Goal: Task Accomplishment & Management: Use online tool/utility

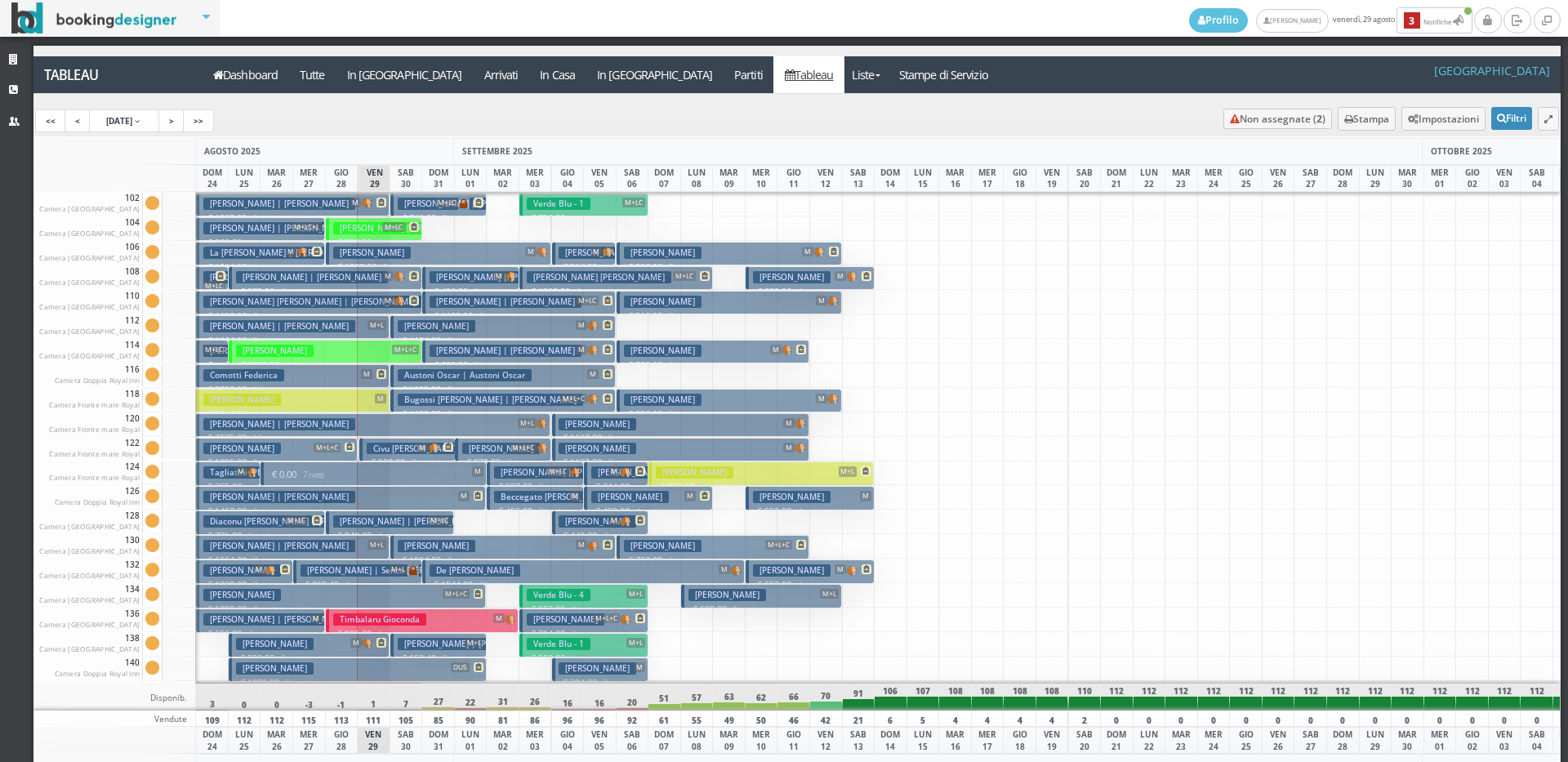
scroll to position [519, 0]
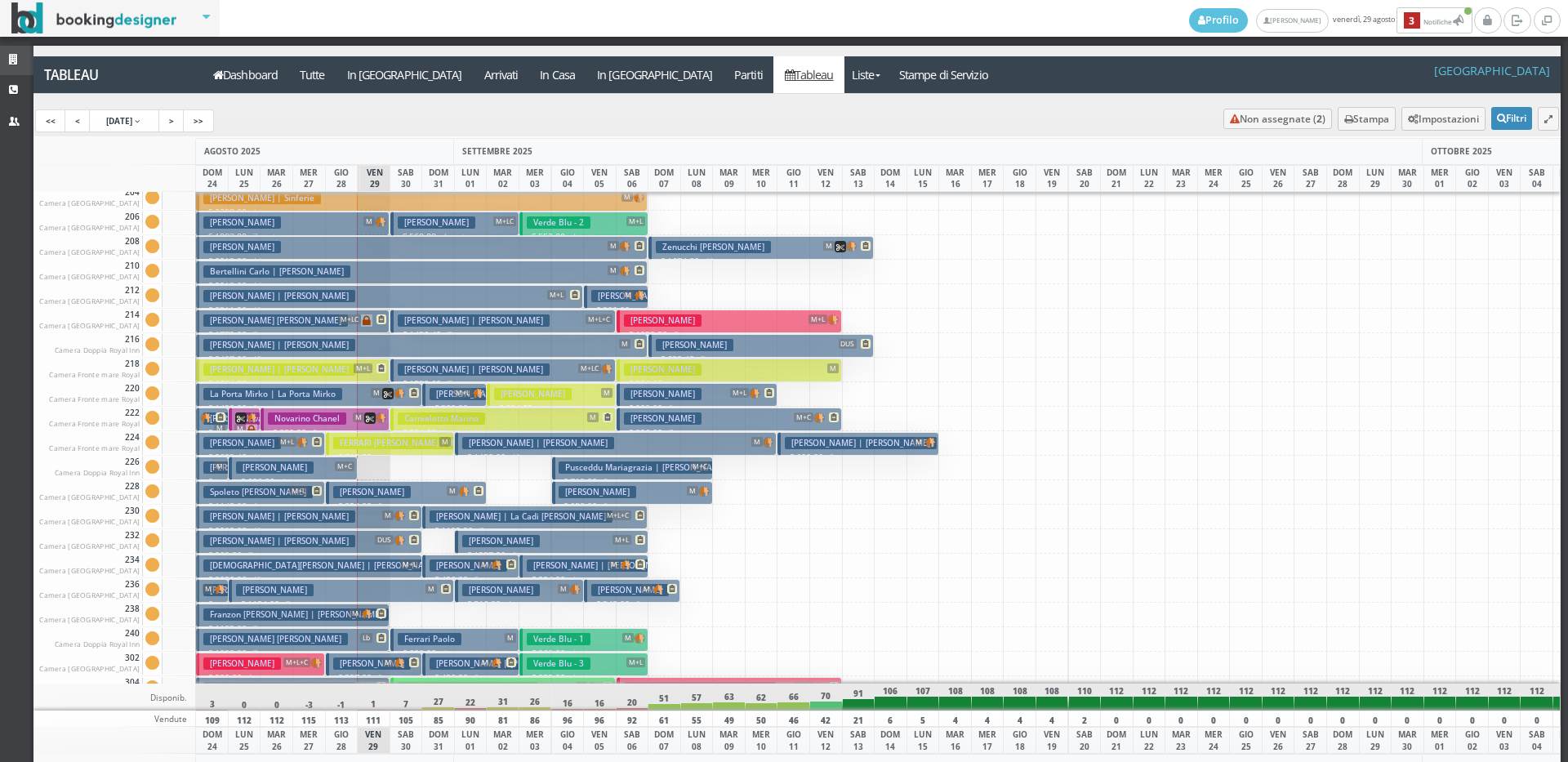
click at [7, 61] on link "Strutture" at bounding box center [17, 61] width 34 height 30
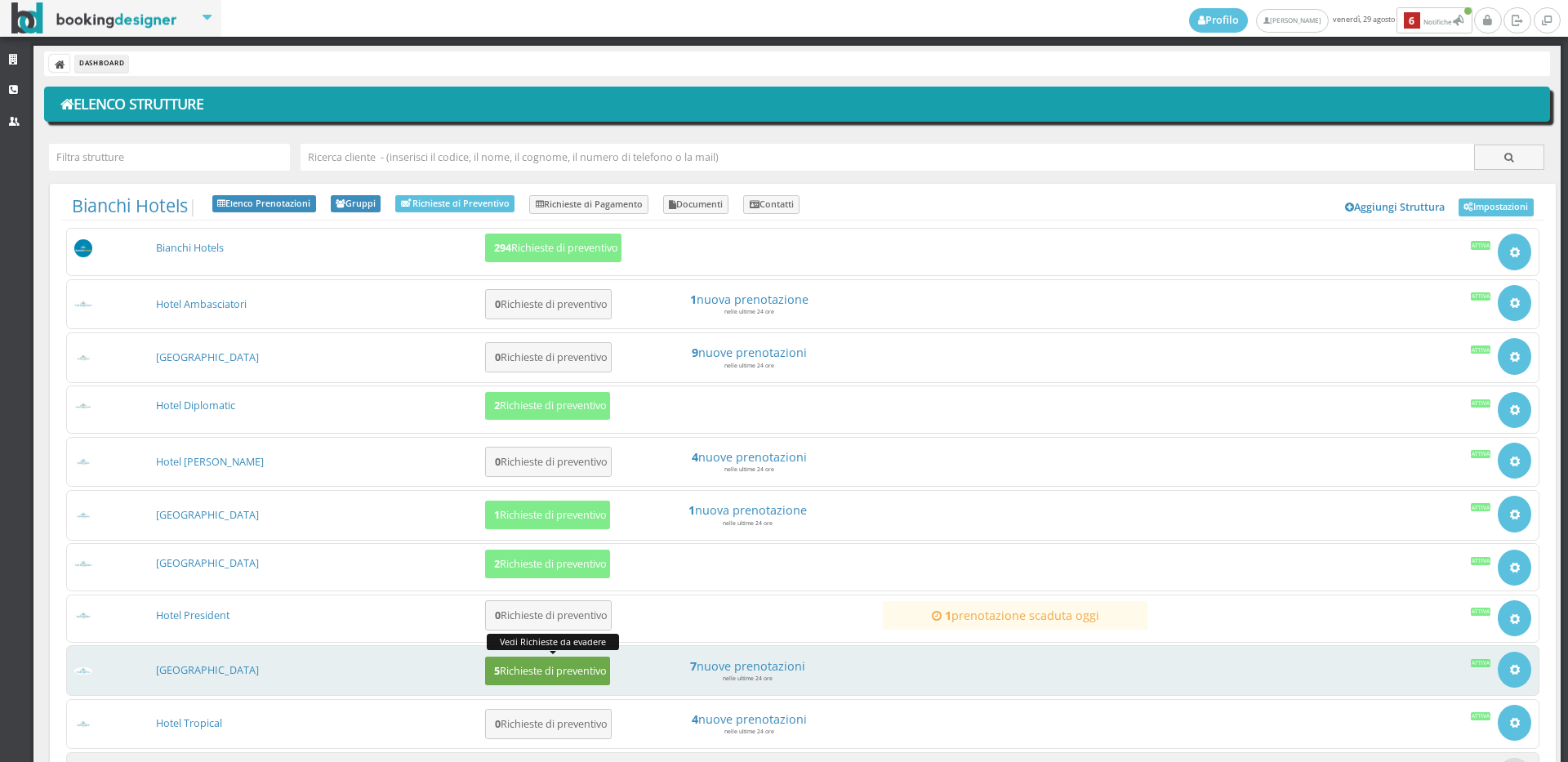
click at [549, 669] on h5 "5 Richieste di preventivo" at bounding box center [548, 671] width 117 height 12
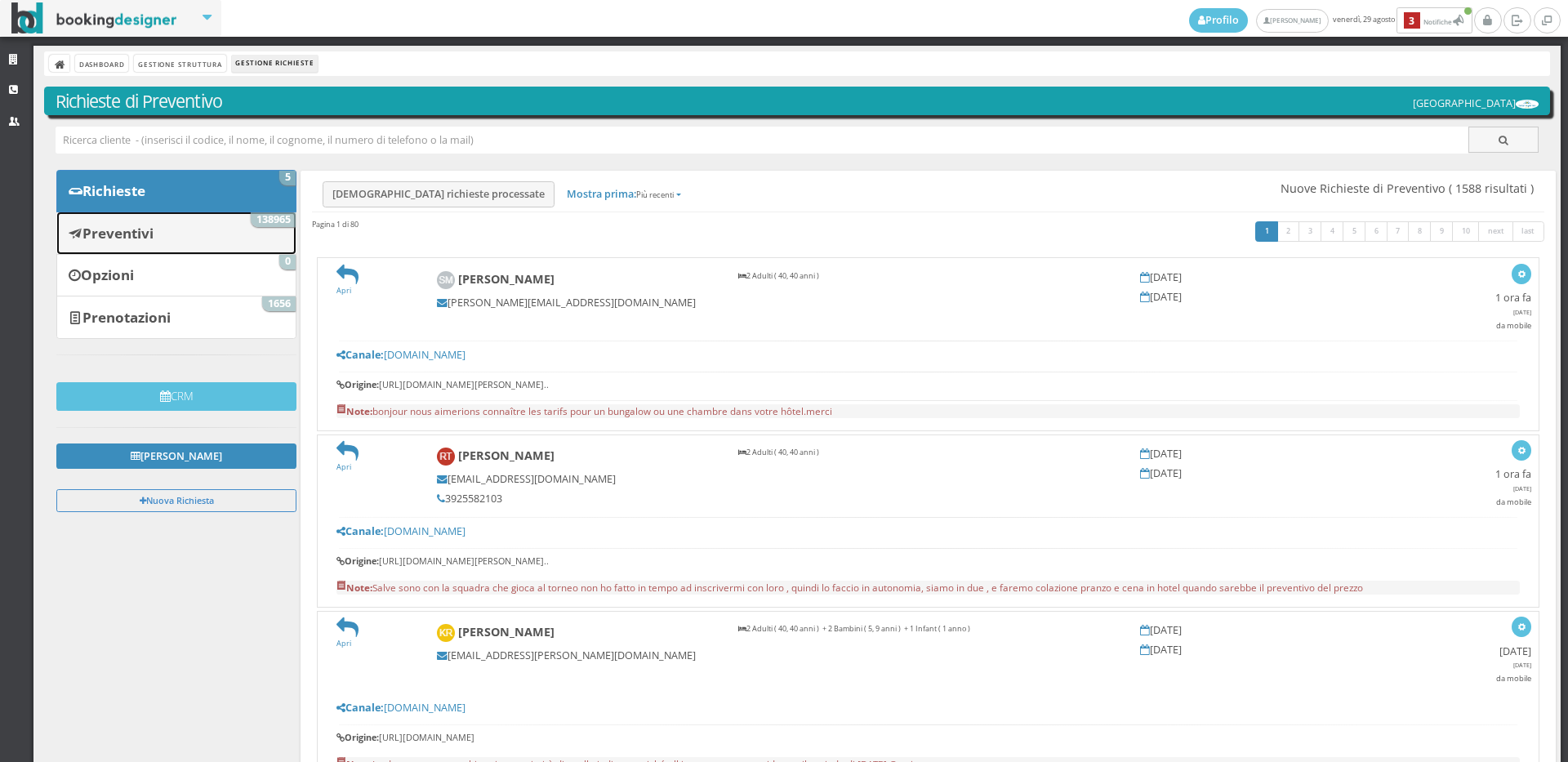
click at [228, 240] on link "Preventivi 138965" at bounding box center [176, 233] width 240 height 43
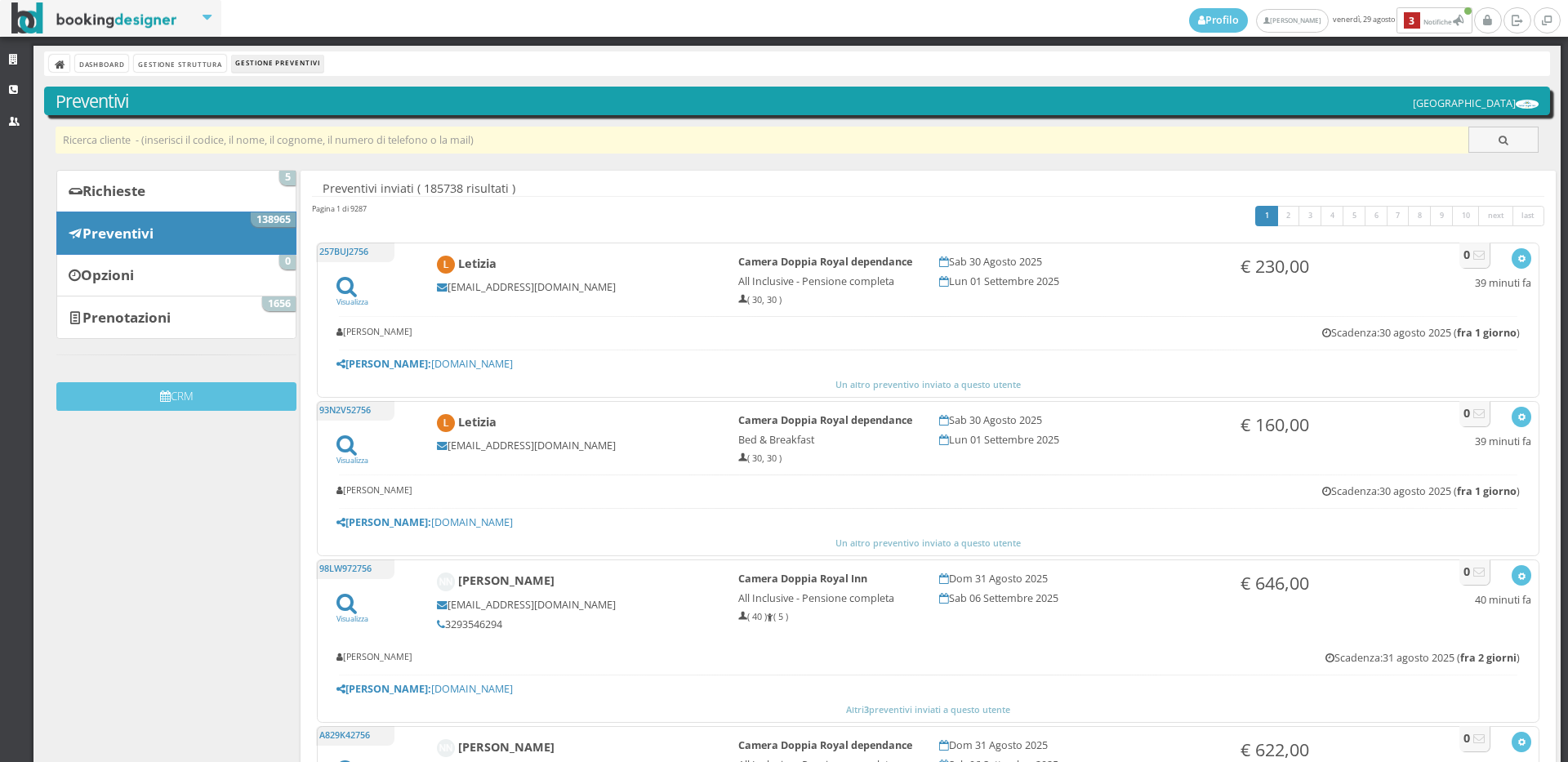
drag, startPoint x: 117, startPoint y: 146, endPoint x: 107, endPoint y: 139, distance: 12.2
paste input "[EMAIL_ADDRESS][DOMAIN_NAME]"
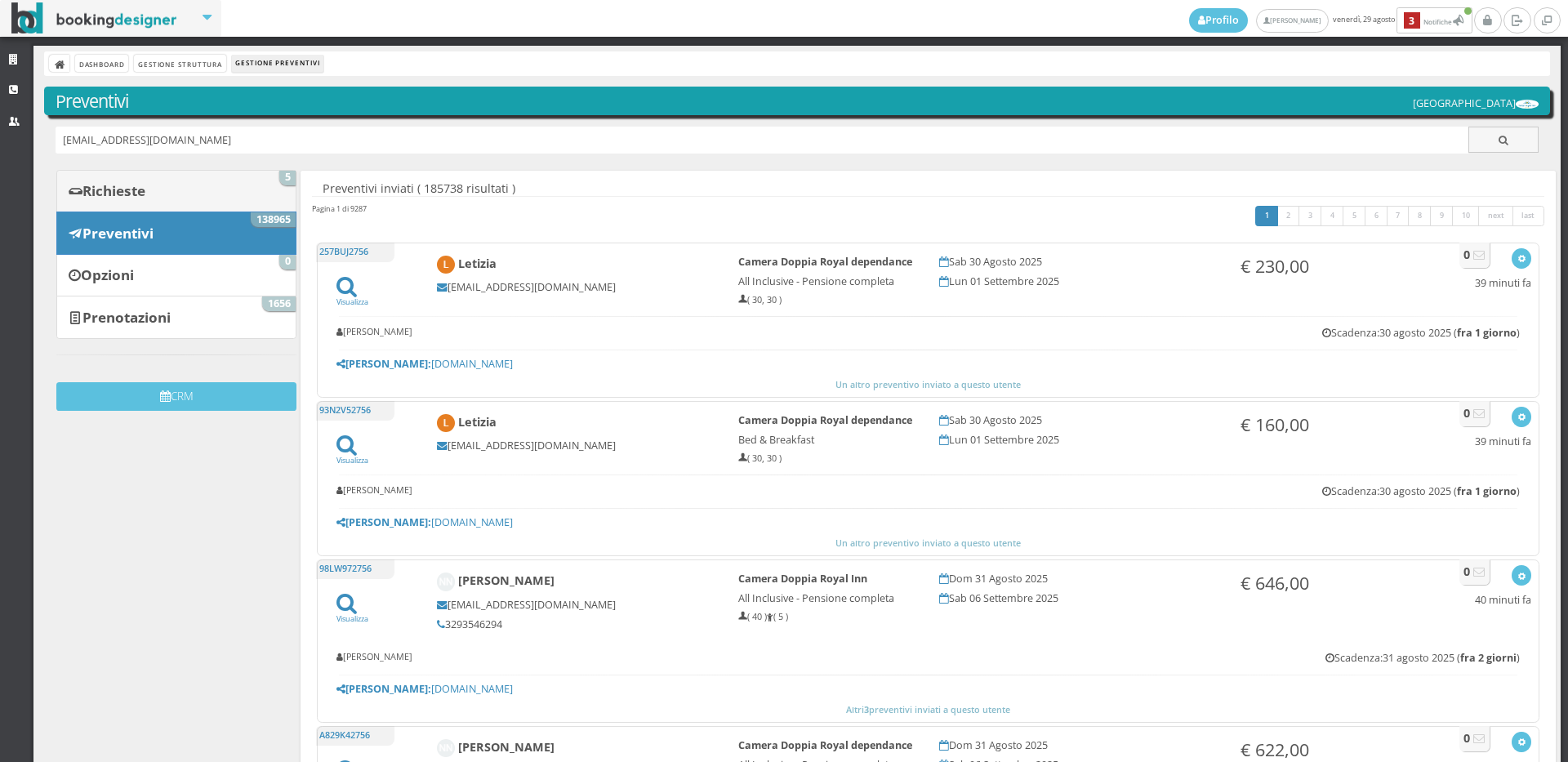
type input "ambrosetti.cri@gmail.com"
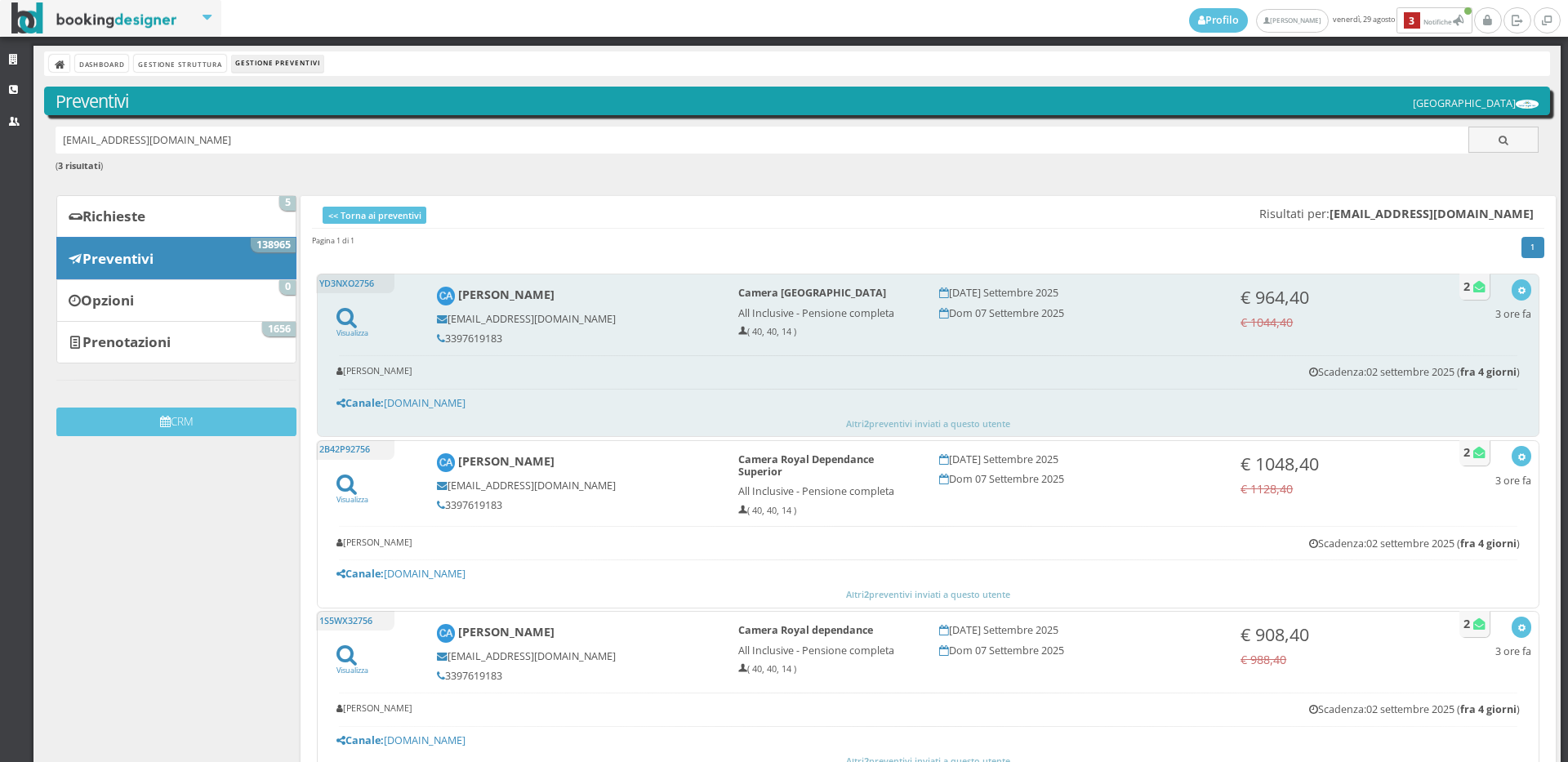
click at [503, 336] on h5 "3397619183" at bounding box center [576, 338] width 279 height 12
click at [496, 336] on h5 "3397619183" at bounding box center [576, 338] width 279 height 12
copy h5 "3397619183"
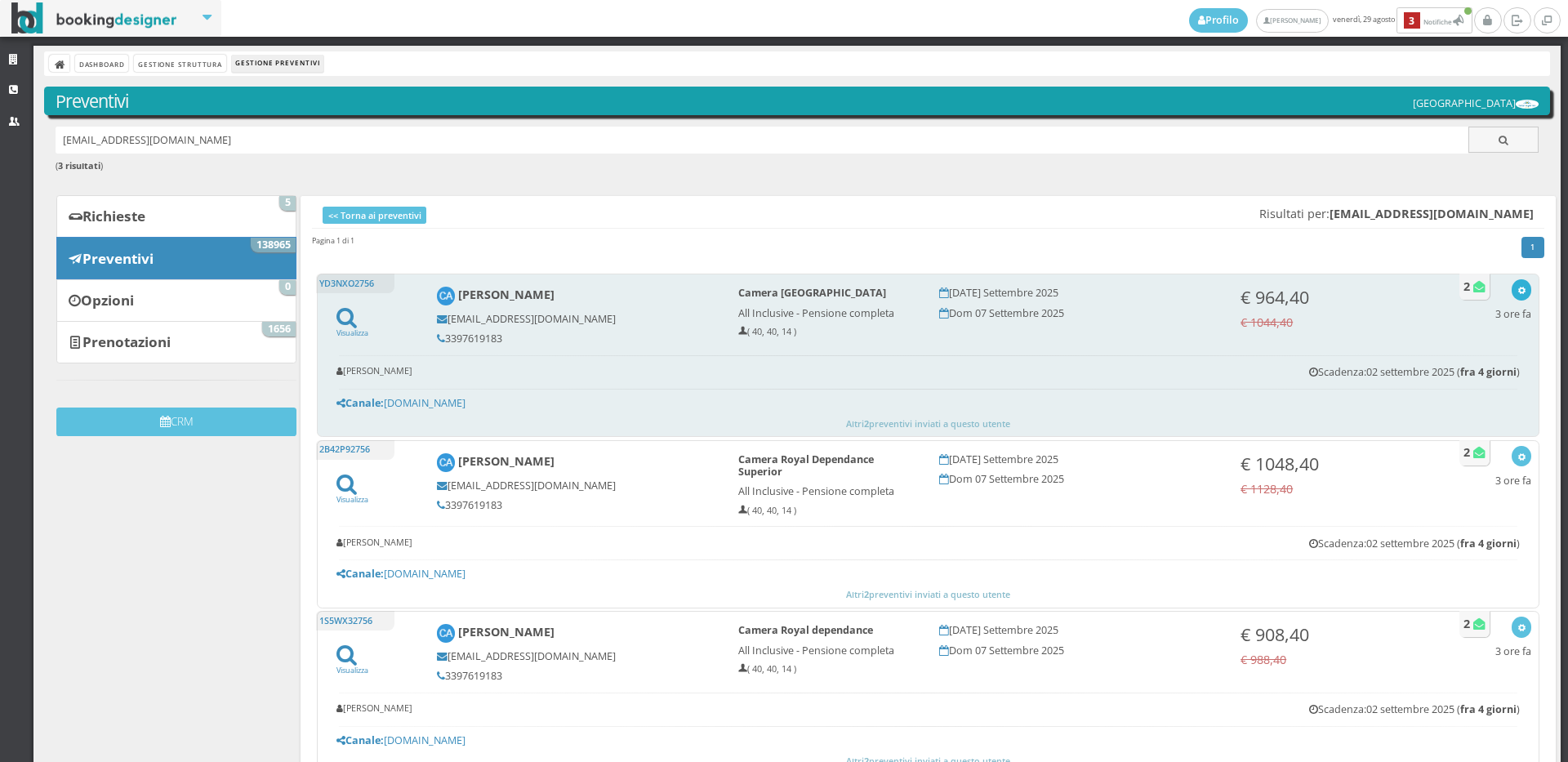
click at [1513, 286] on button "button" at bounding box center [1520, 289] width 19 height 21
click at [1457, 370] on link "Visualizza sul sito" at bounding box center [1468, 368] width 127 height 19
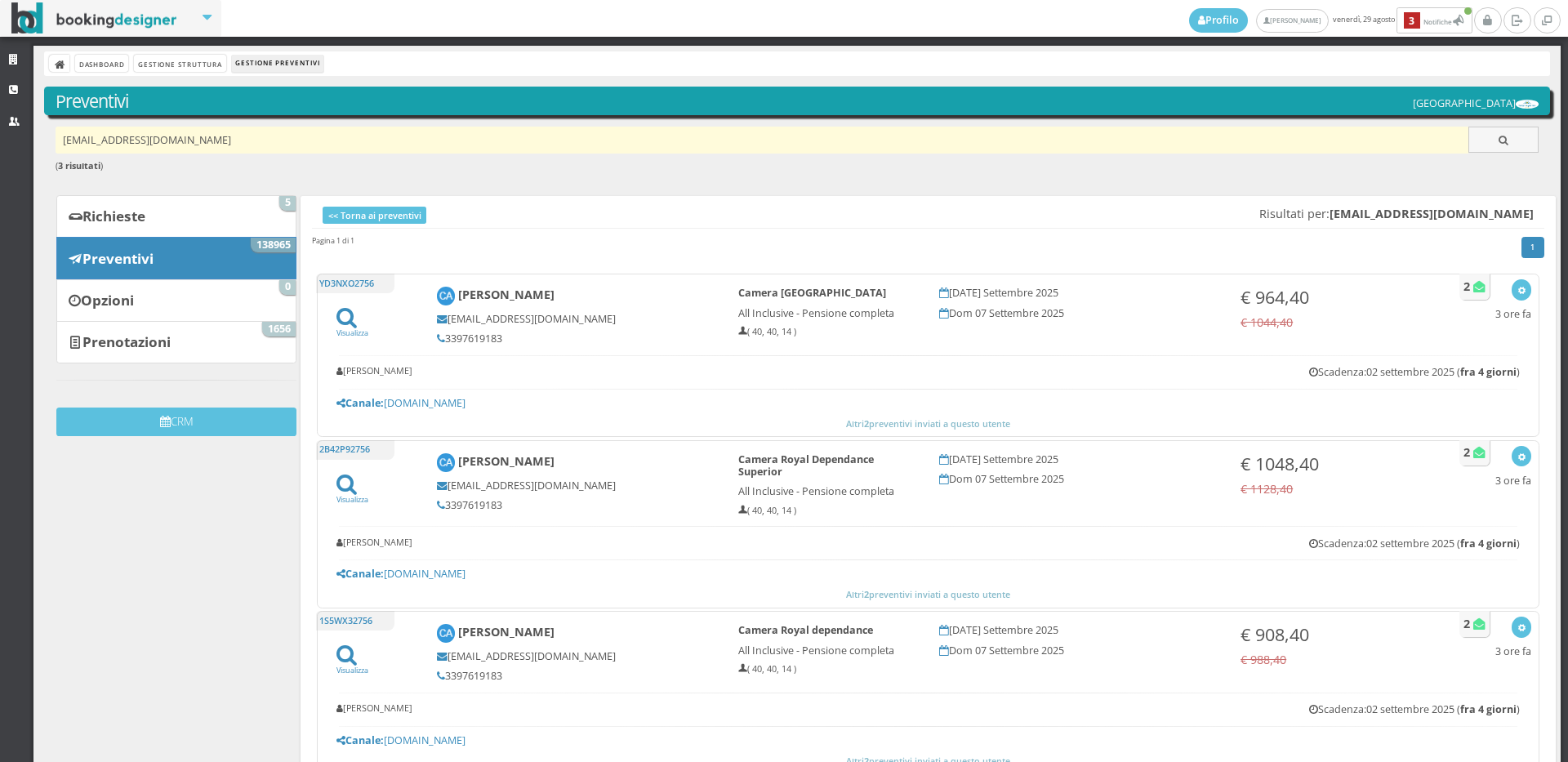
click at [222, 136] on input "ambrosetti.cri@gmail.com" at bounding box center [763, 139] width 1414 height 27
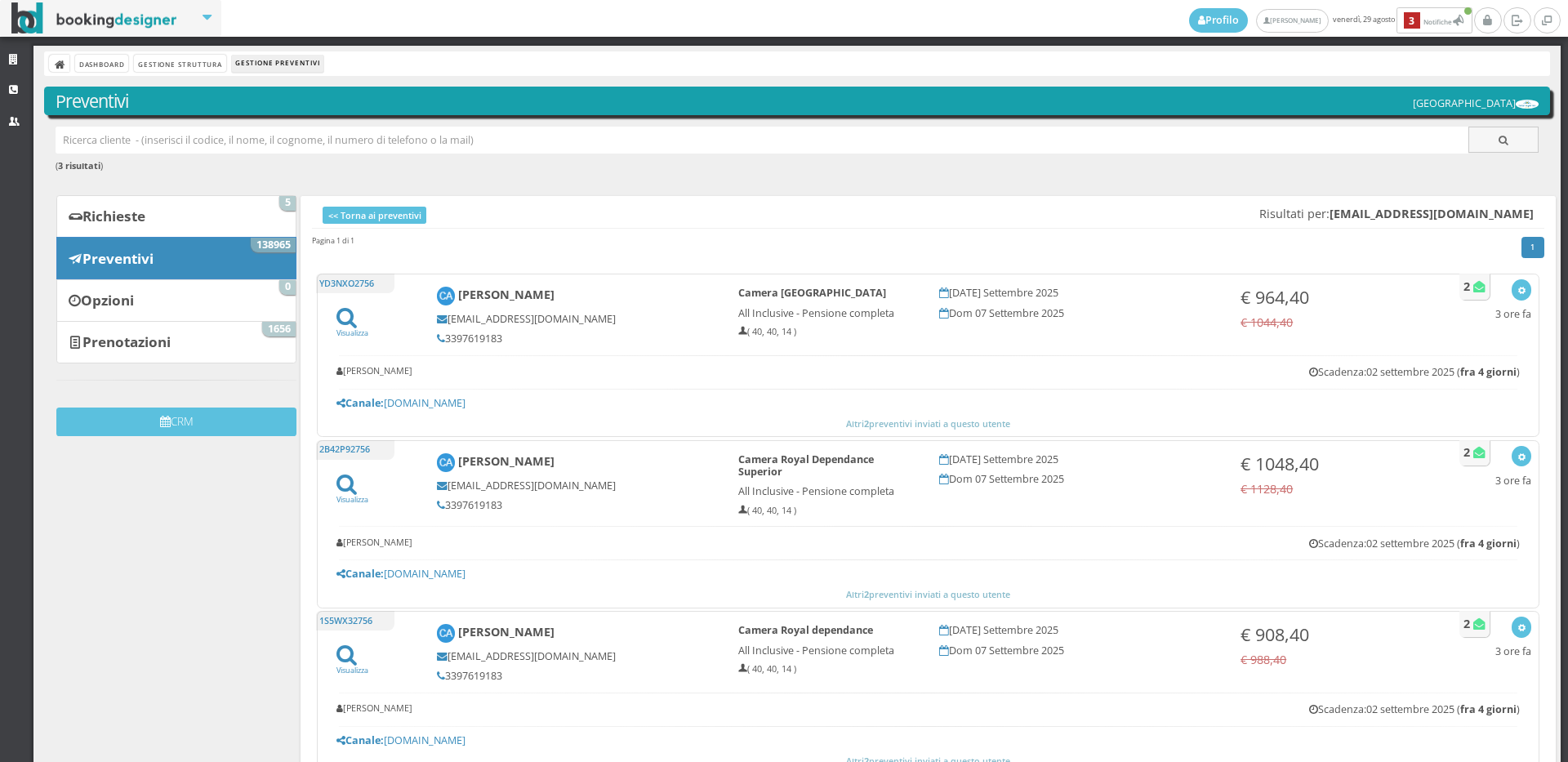
paste input "l.ropelato@gmail.com"
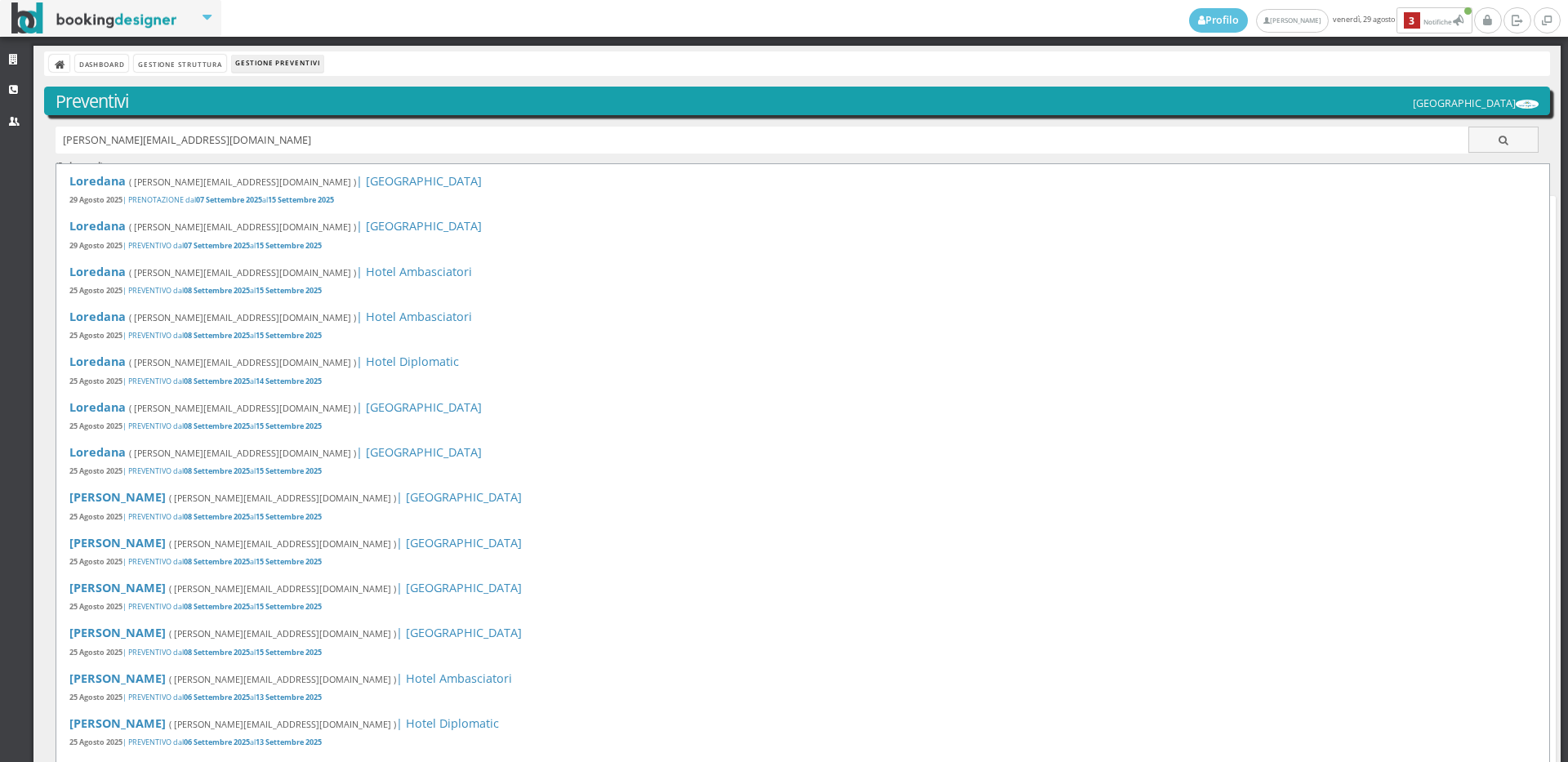
type input "l.ropelato@gmail.com"
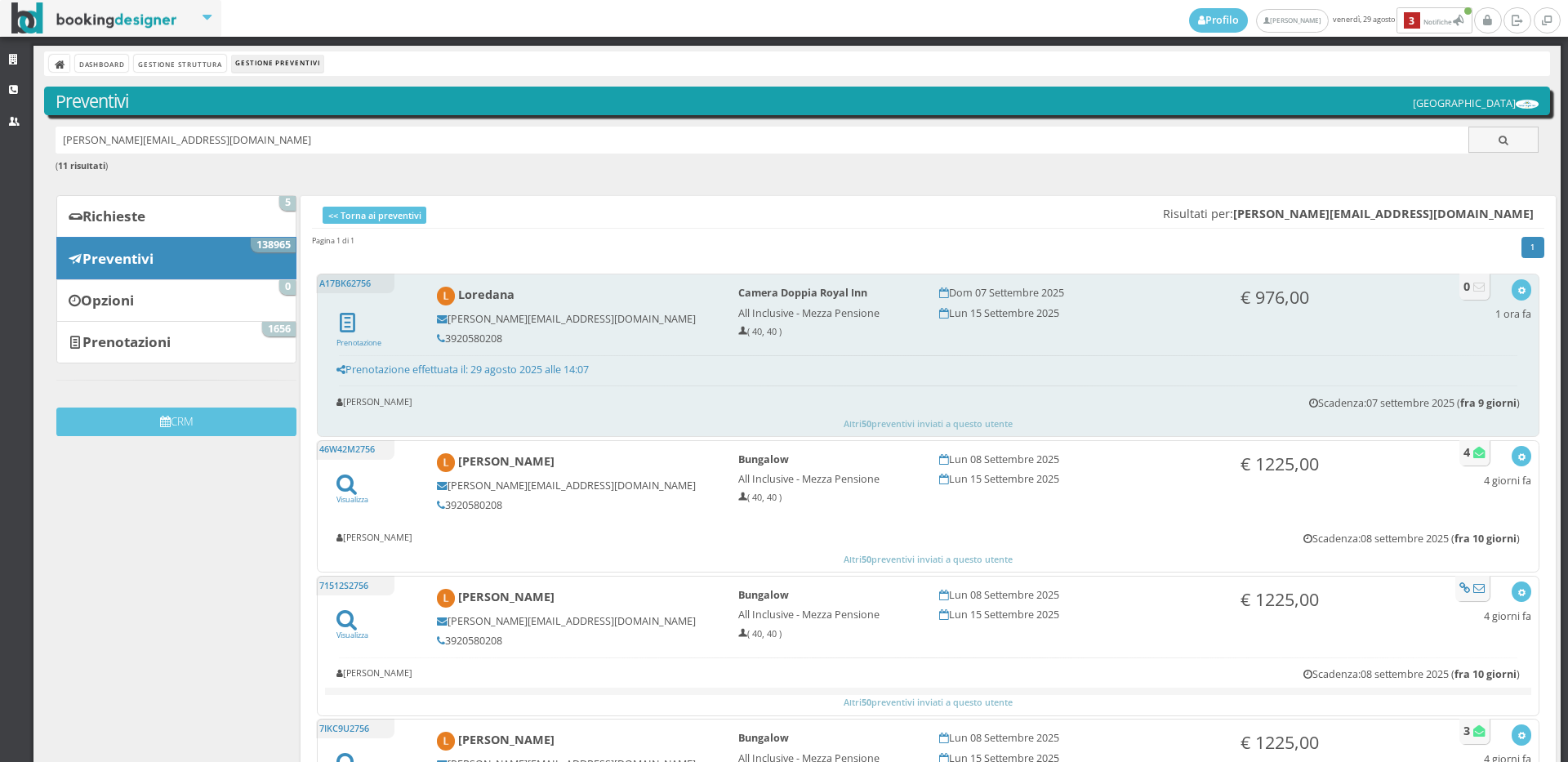
click at [500, 340] on h5 "3920580208" at bounding box center [576, 338] width 279 height 12
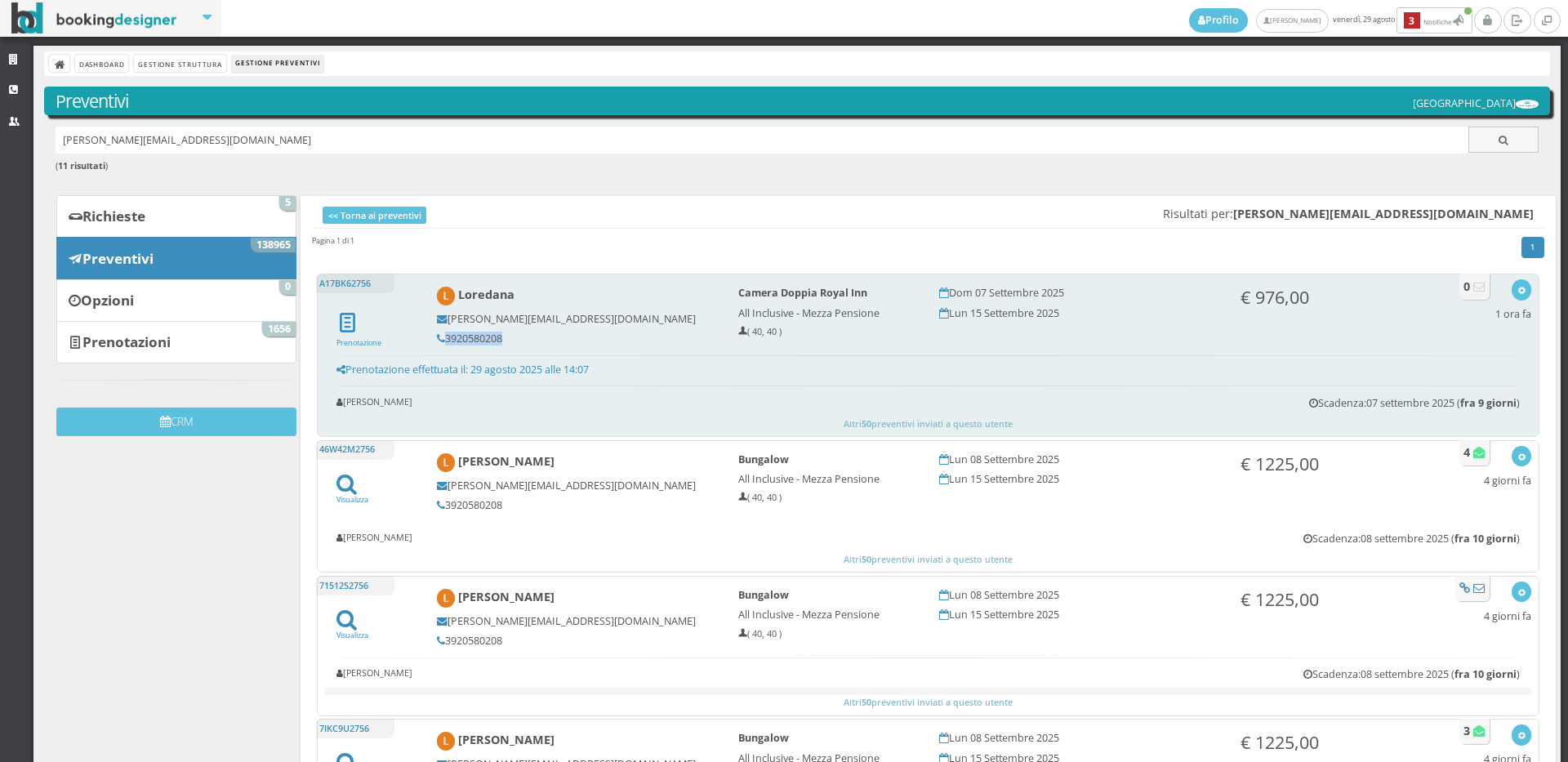
click at [481, 338] on h5 "3920580208" at bounding box center [576, 338] width 279 height 12
click at [501, 332] on h5 "3920580208" at bounding box center [576, 338] width 279 height 12
copy div "3920580208"
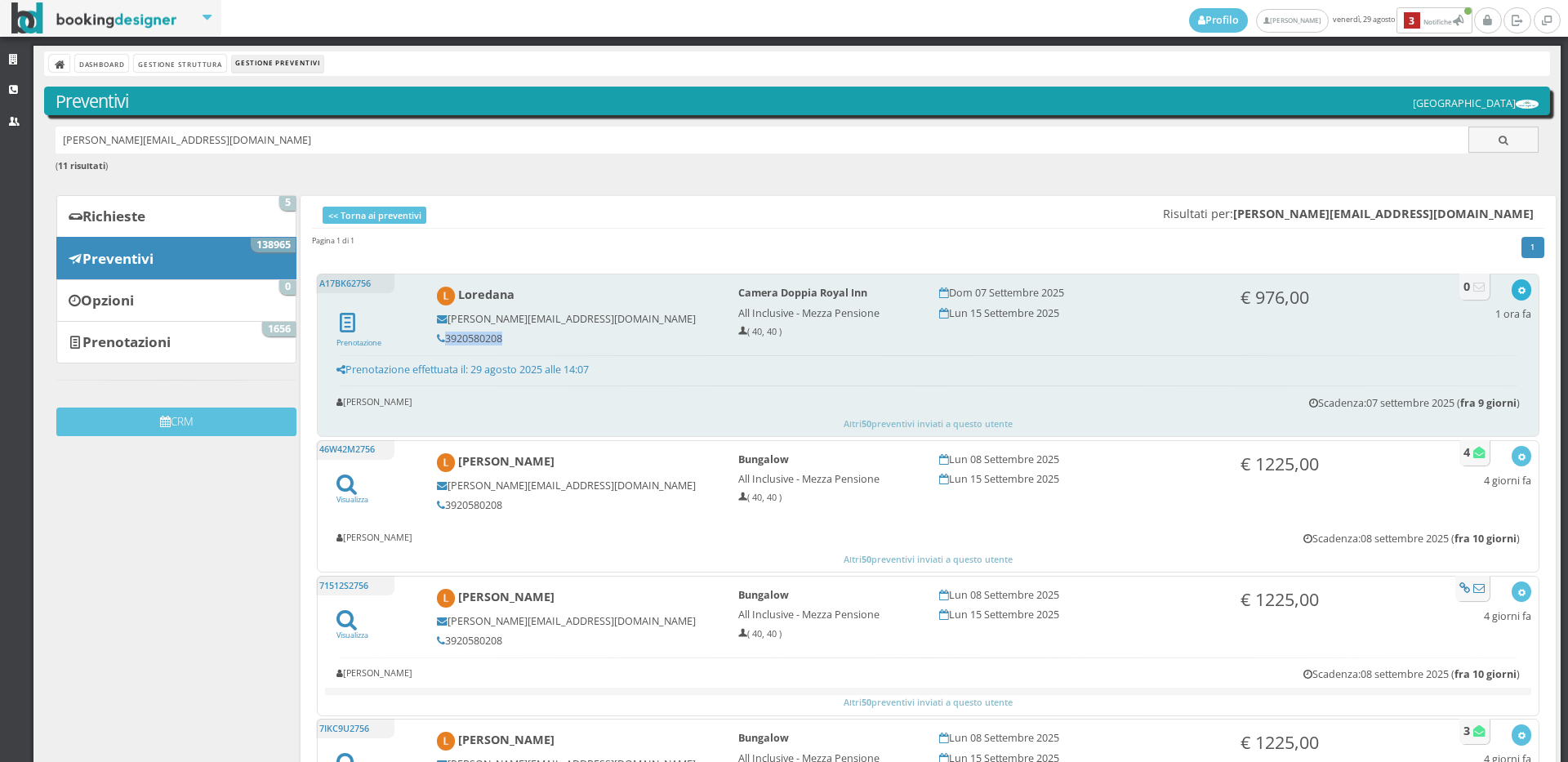
click at [1517, 290] on icon "button" at bounding box center [1521, 290] width 9 height 9
click at [1458, 389] on link "Visualizza sul sito" at bounding box center [1467, 390] width 128 height 19
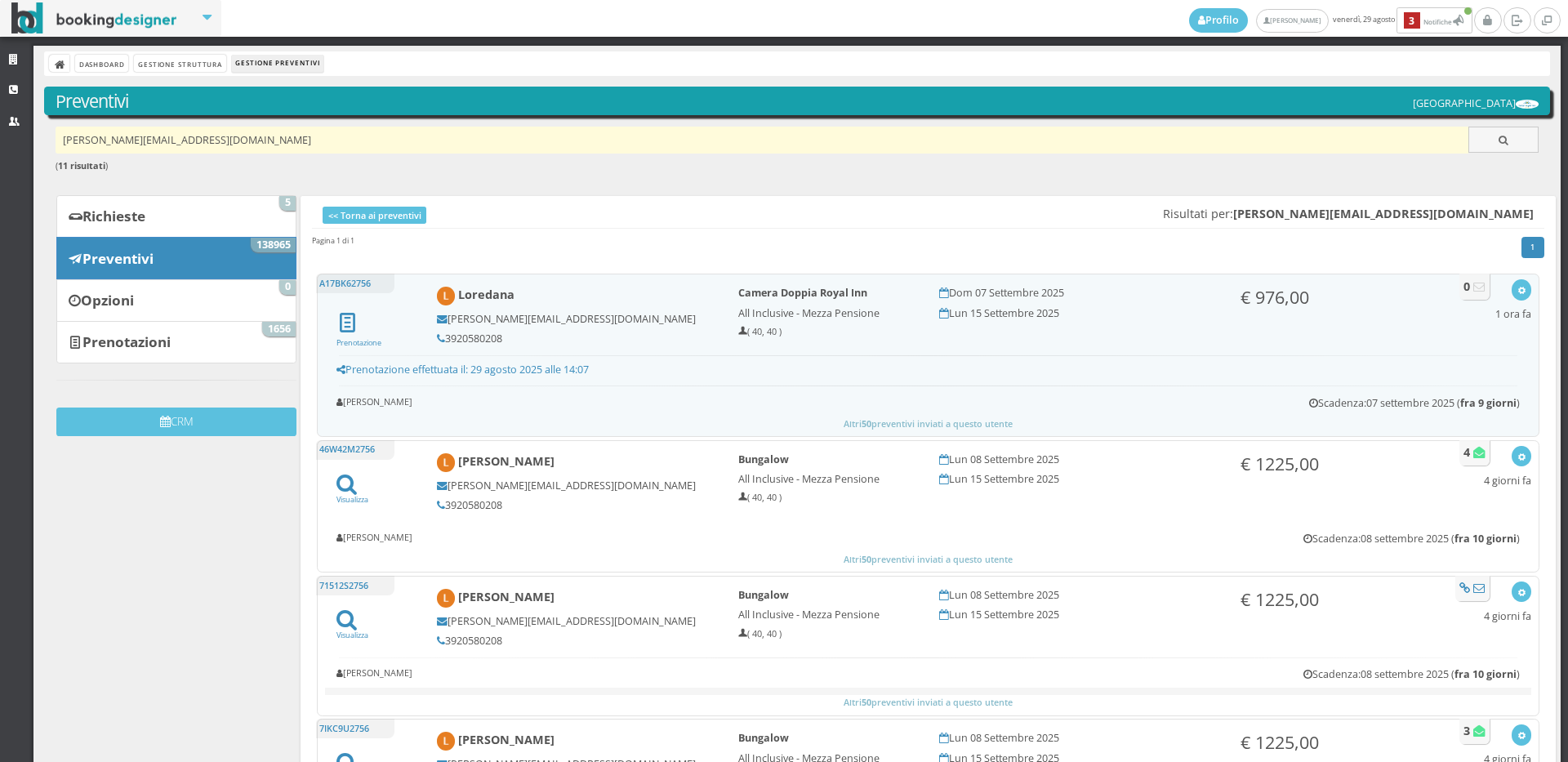
click at [211, 144] on input "l.ropelato@gmail.com" at bounding box center [763, 139] width 1414 height 27
paste input "natynovac@libero.it"
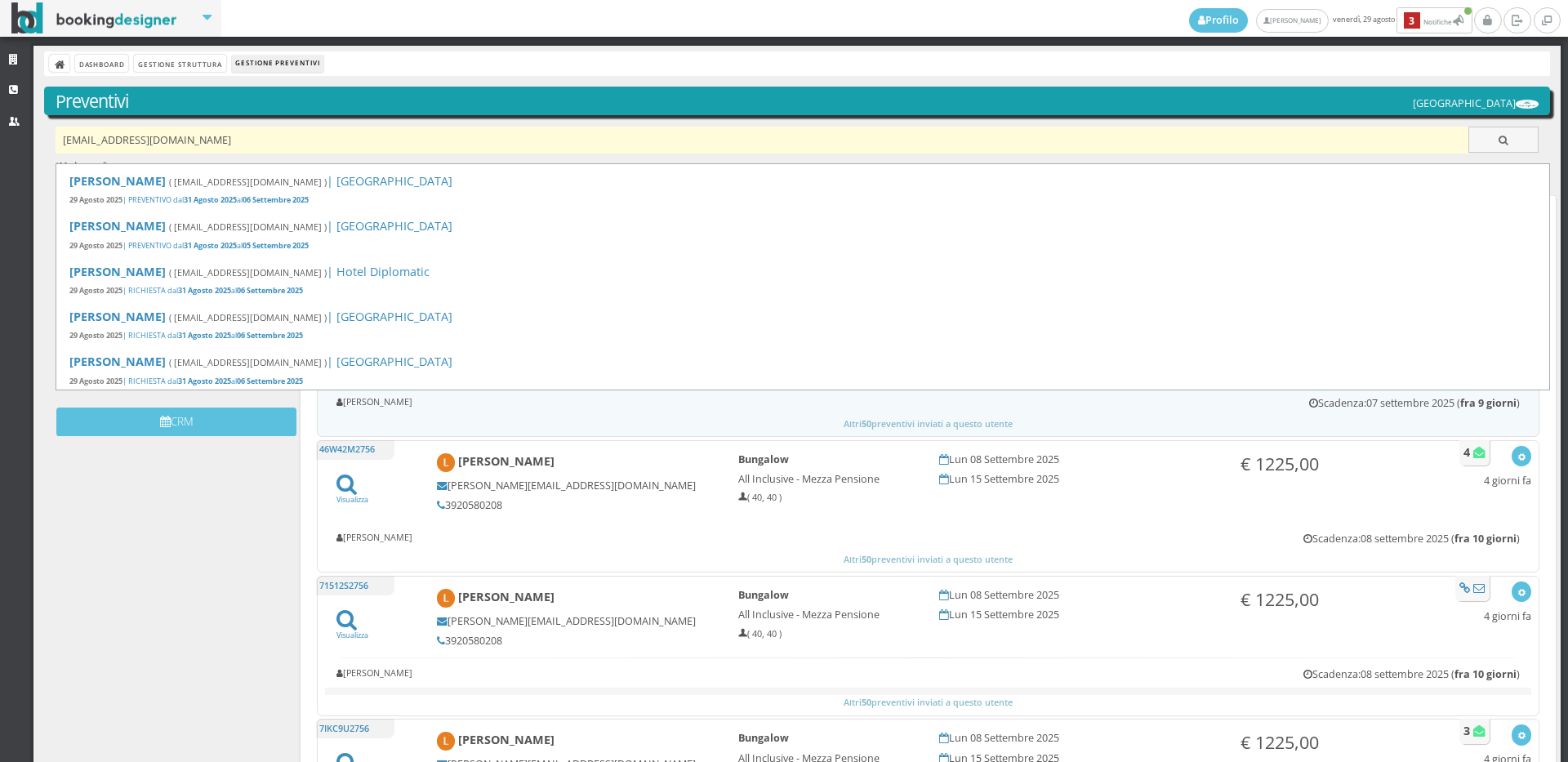
type input "natynovac@libero.it"
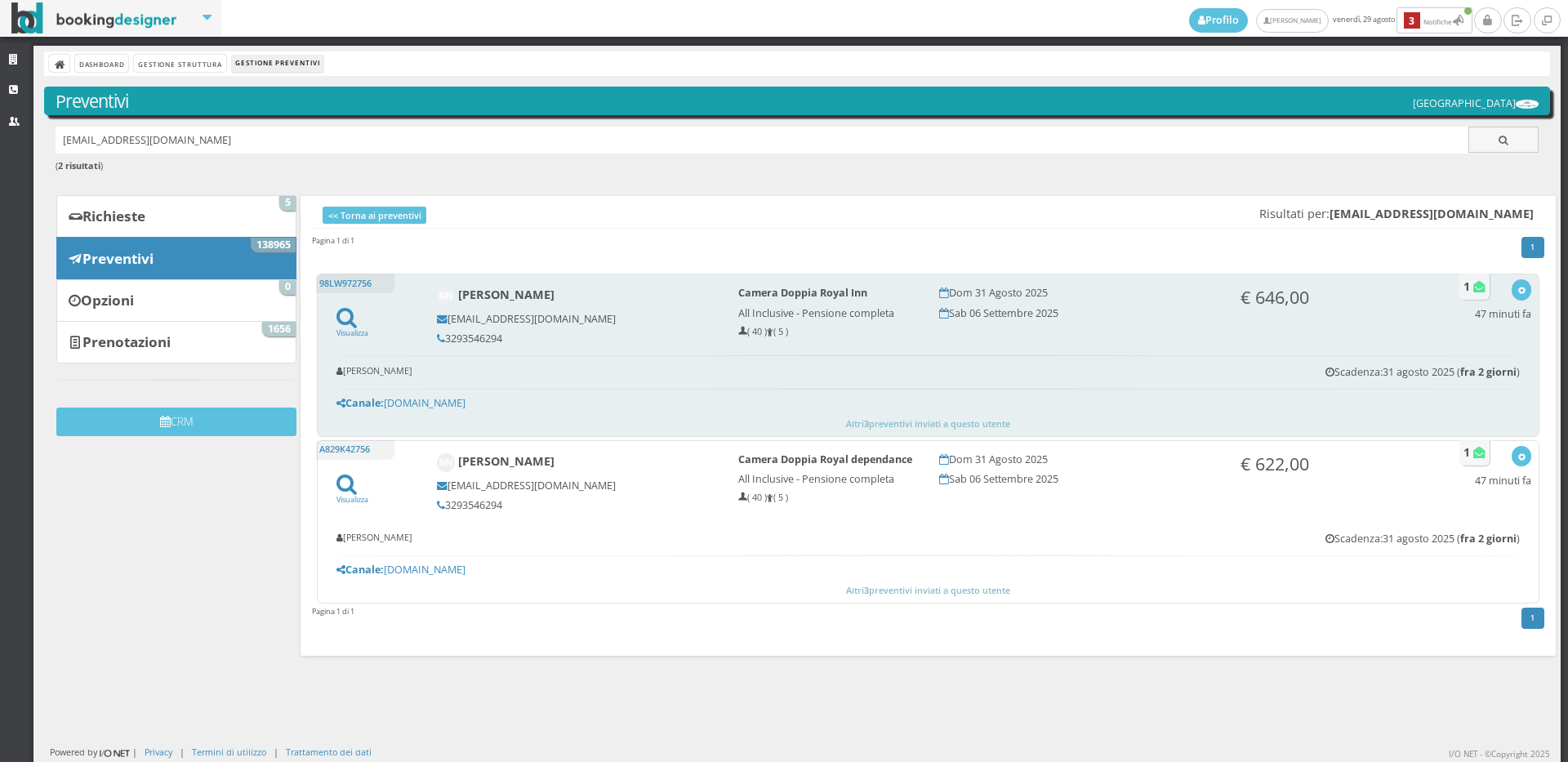
click at [502, 334] on h5 "3293546294" at bounding box center [576, 338] width 279 height 12
copy div "3293546294"
click at [1517, 285] on div "button" at bounding box center [1521, 289] width 9 height 13
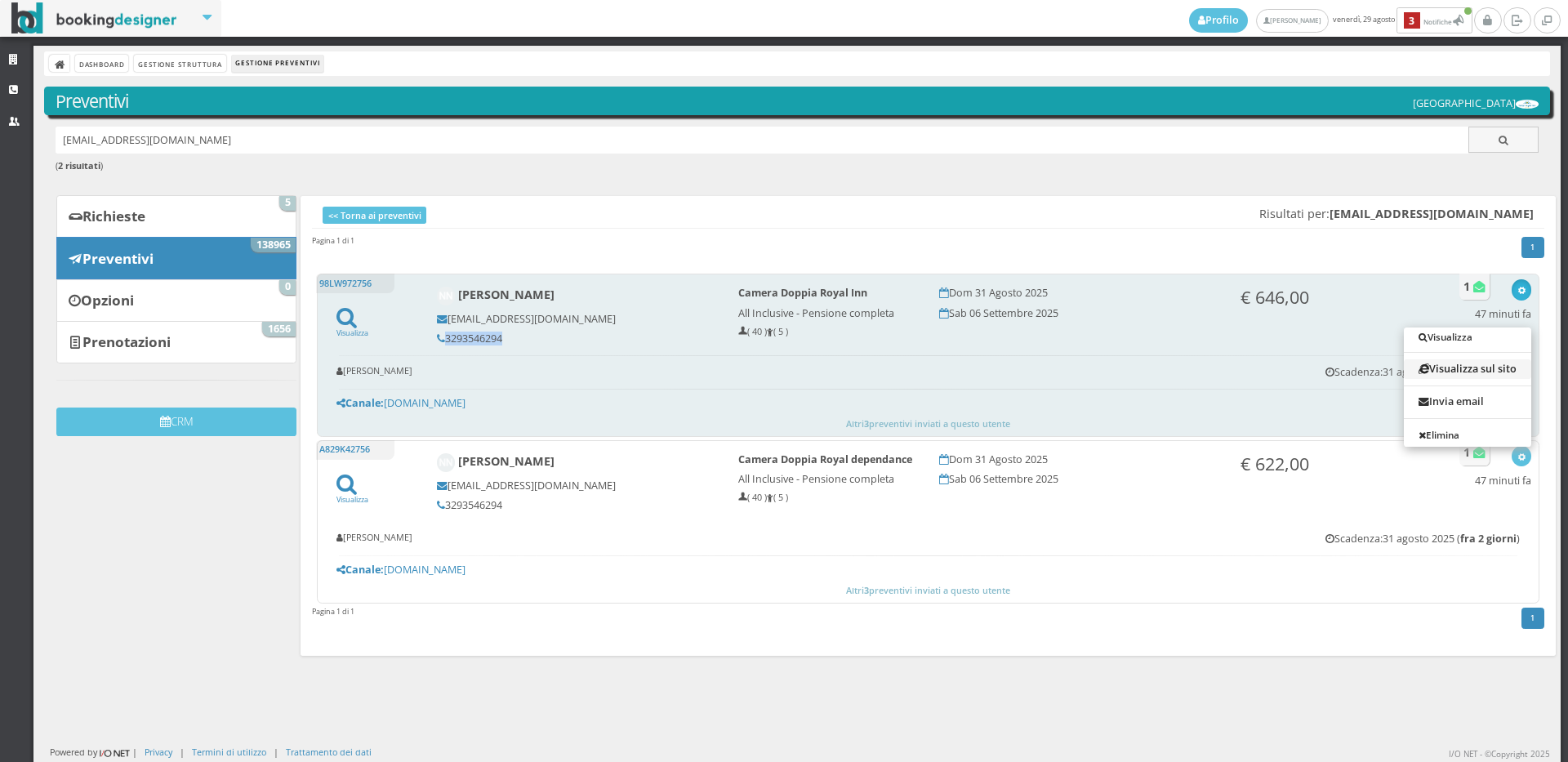
click at [1489, 368] on link "Visualizza sul sito" at bounding box center [1468, 368] width 127 height 19
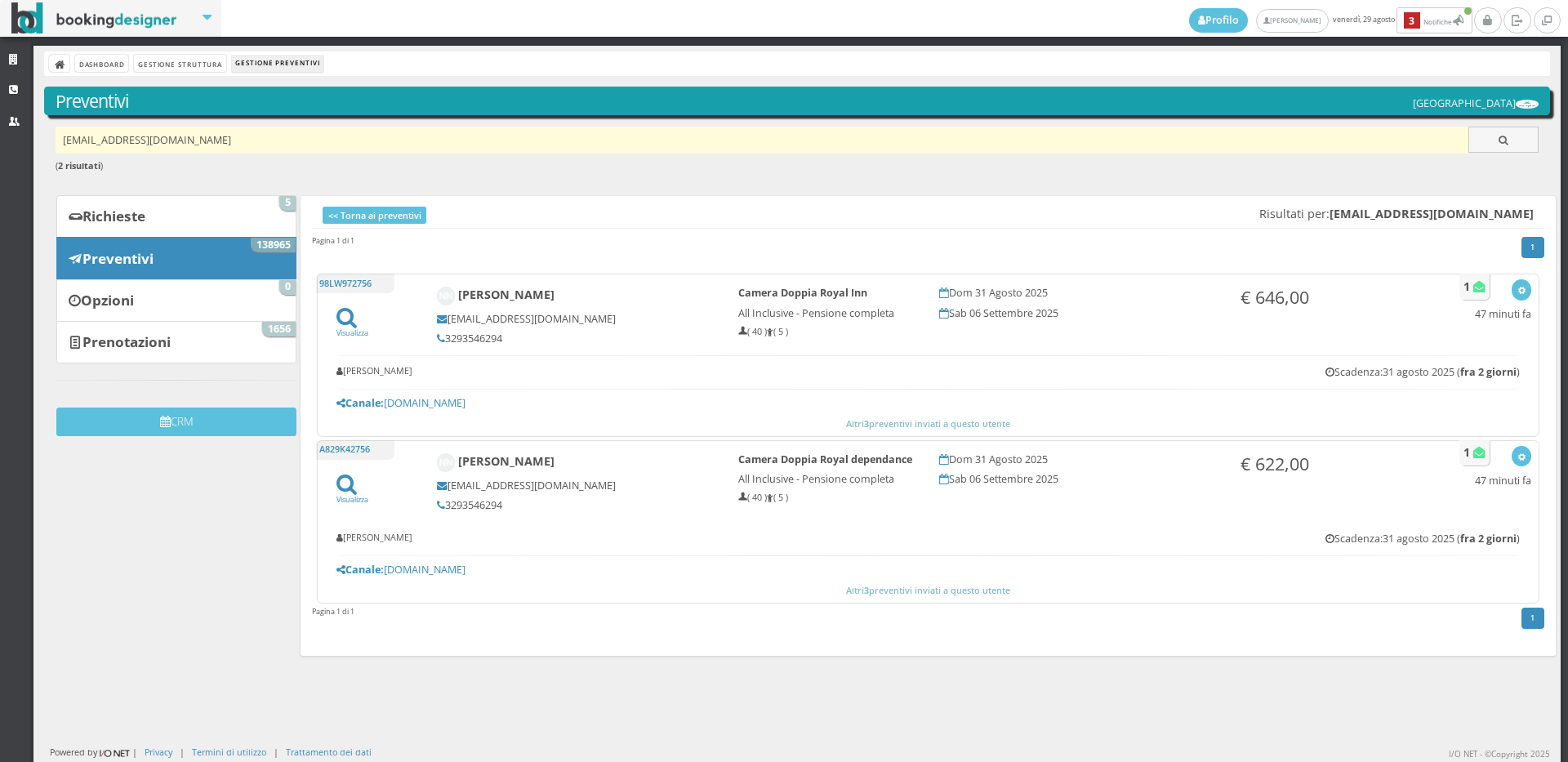
click at [220, 135] on input "[EMAIL_ADDRESS][DOMAIN_NAME]" at bounding box center [763, 139] width 1414 height 27
click at [220, 135] on input "natynovac@libero.it" at bounding box center [763, 139] width 1414 height 27
paste input "[EMAIL_ADDRESS][DOMAIN_NAME]"
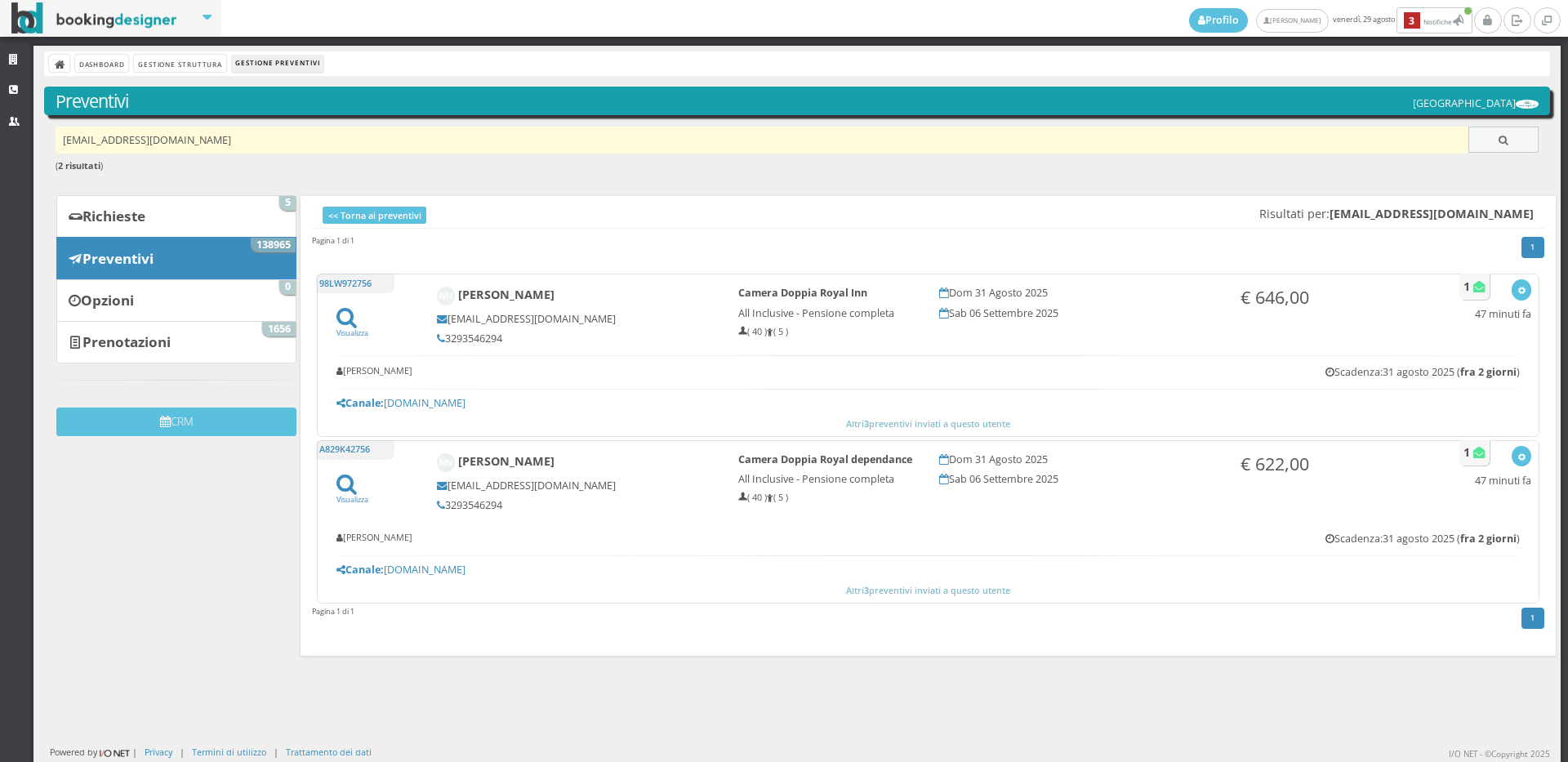
type input "[EMAIL_ADDRESS][DOMAIN_NAME]"
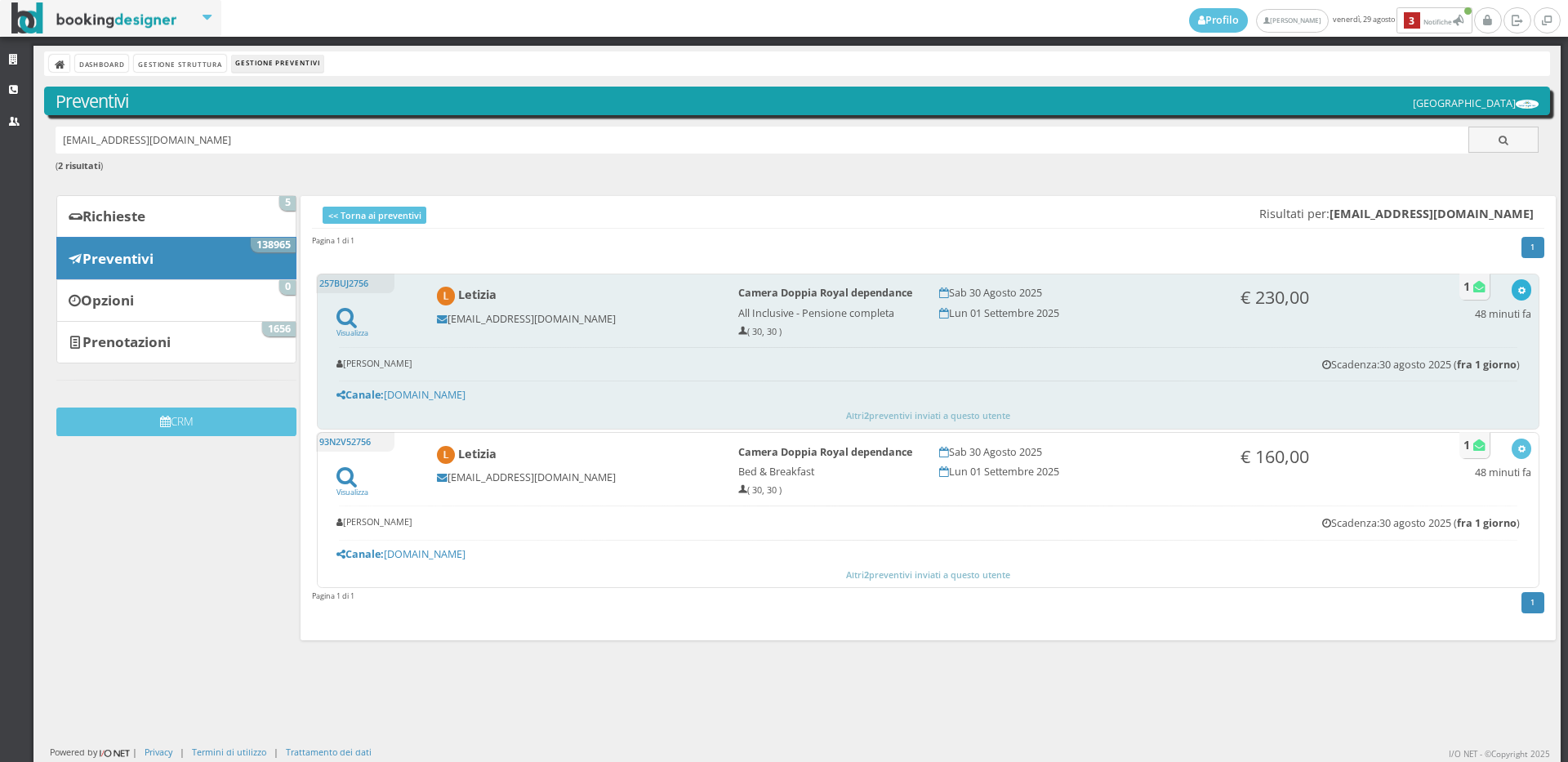
click at [1511, 291] on button "button" at bounding box center [1520, 289] width 19 height 21
click at [1497, 366] on link "Visualizza sul sito" at bounding box center [1468, 368] width 127 height 19
